Goal: Communication & Community: Answer question/provide support

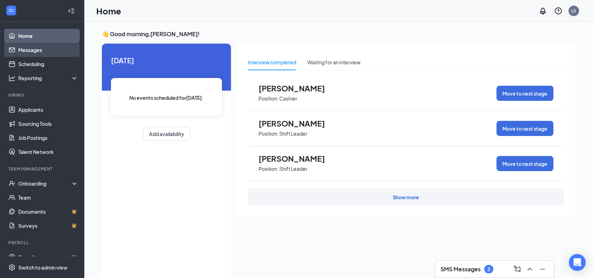
click at [27, 51] on link "Messages" at bounding box center [48, 50] width 60 height 14
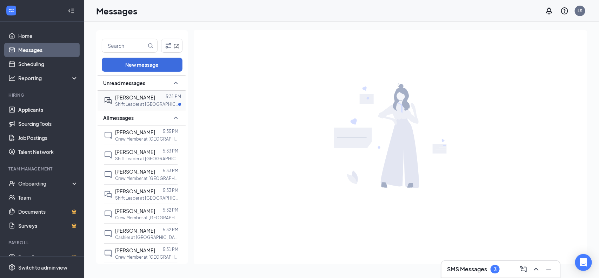
click at [116, 101] on p "Shift Leader at [GEOGRAPHIC_DATA]" at bounding box center [146, 104] width 63 height 6
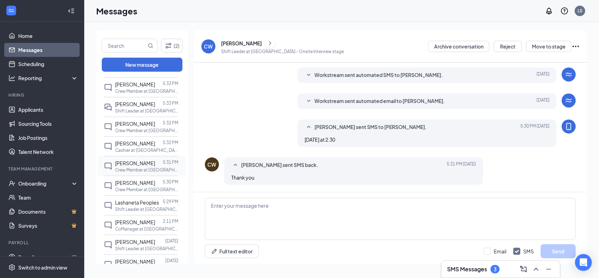
scroll to position [88, 0]
click at [149, 204] on div "Lashaneta Peoples" at bounding box center [137, 202] width 44 height 8
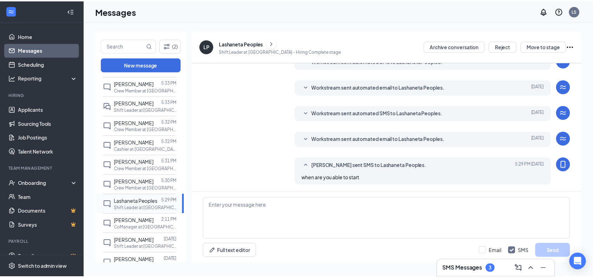
scroll to position [107, 0]
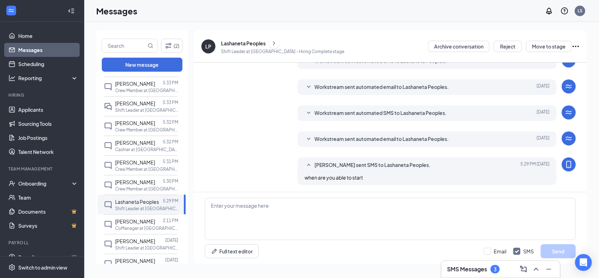
click at [151, 20] on div "Messages LS" at bounding box center [341, 11] width 515 height 22
click at [23, 34] on link "Home" at bounding box center [48, 36] width 60 height 14
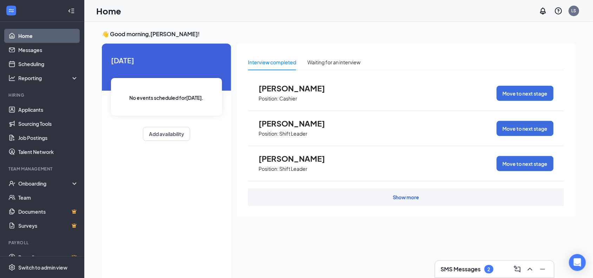
click at [474, 267] on h3 "SMS Messages" at bounding box center [461, 269] width 40 height 8
